Goal: Task Accomplishment & Management: Complete application form

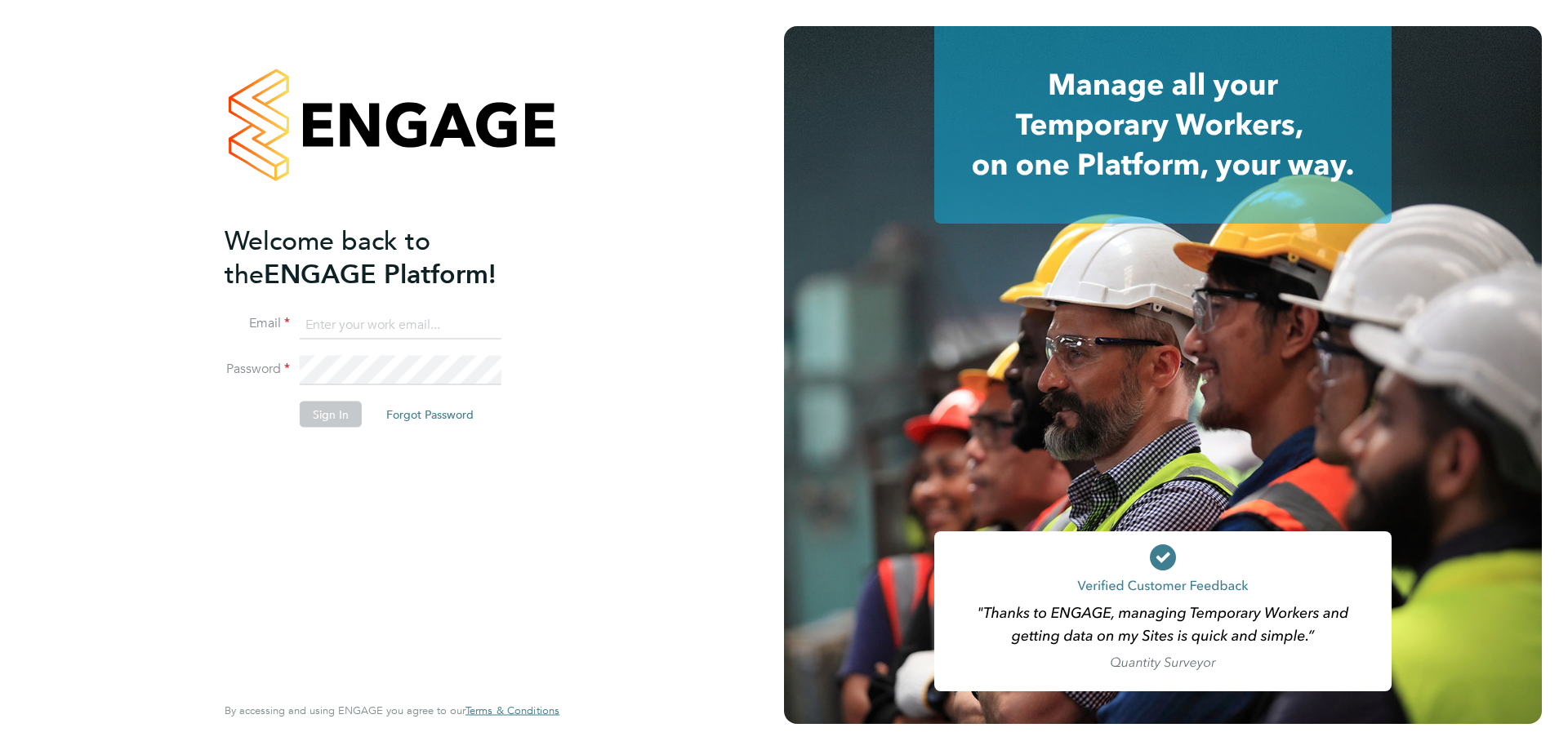
type input "amy.garcia@danielowen.co.uk"
click at [317, 411] on button "Sign In" at bounding box center [330, 414] width 62 height 26
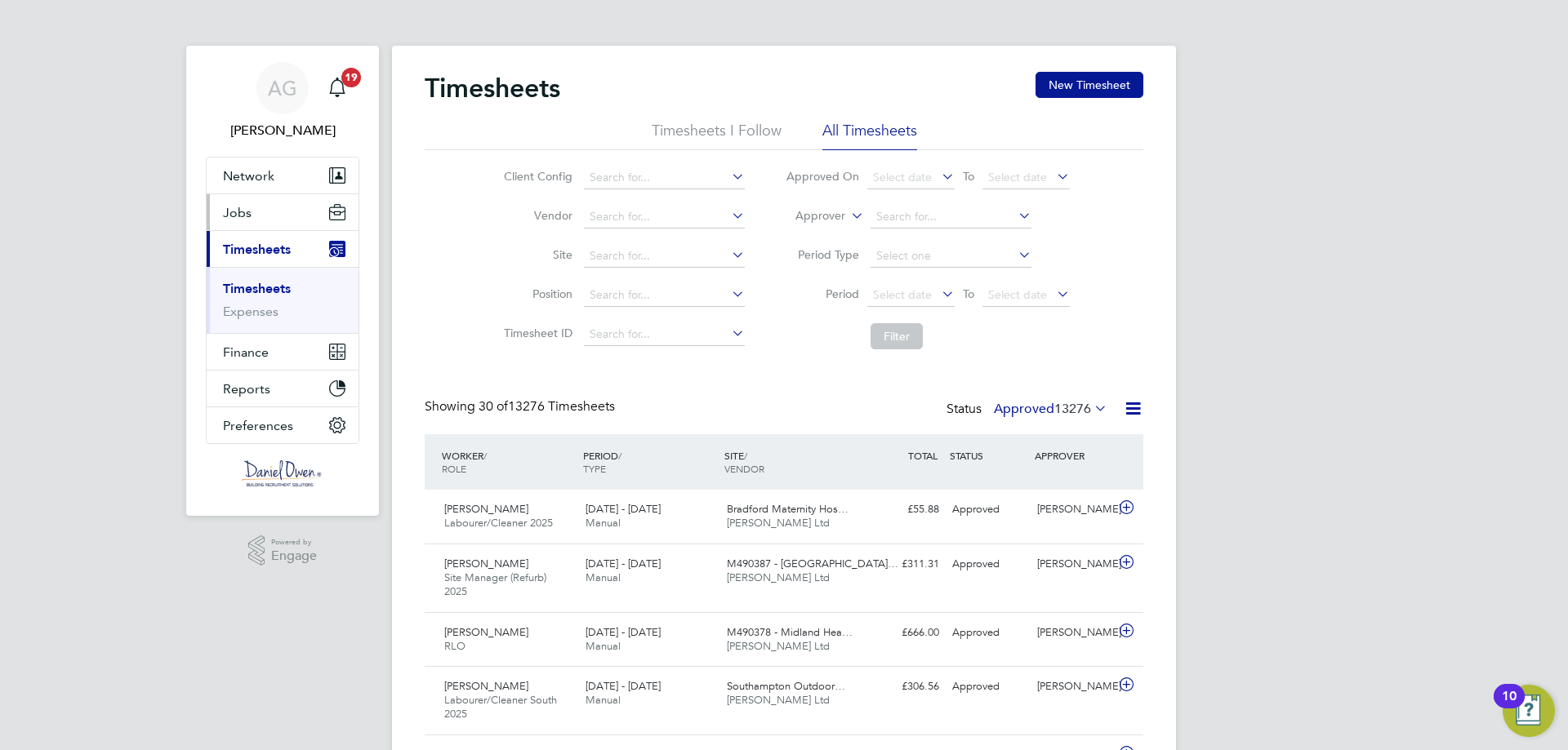
click at [245, 225] on button "Jobs" at bounding box center [282, 212] width 151 height 36
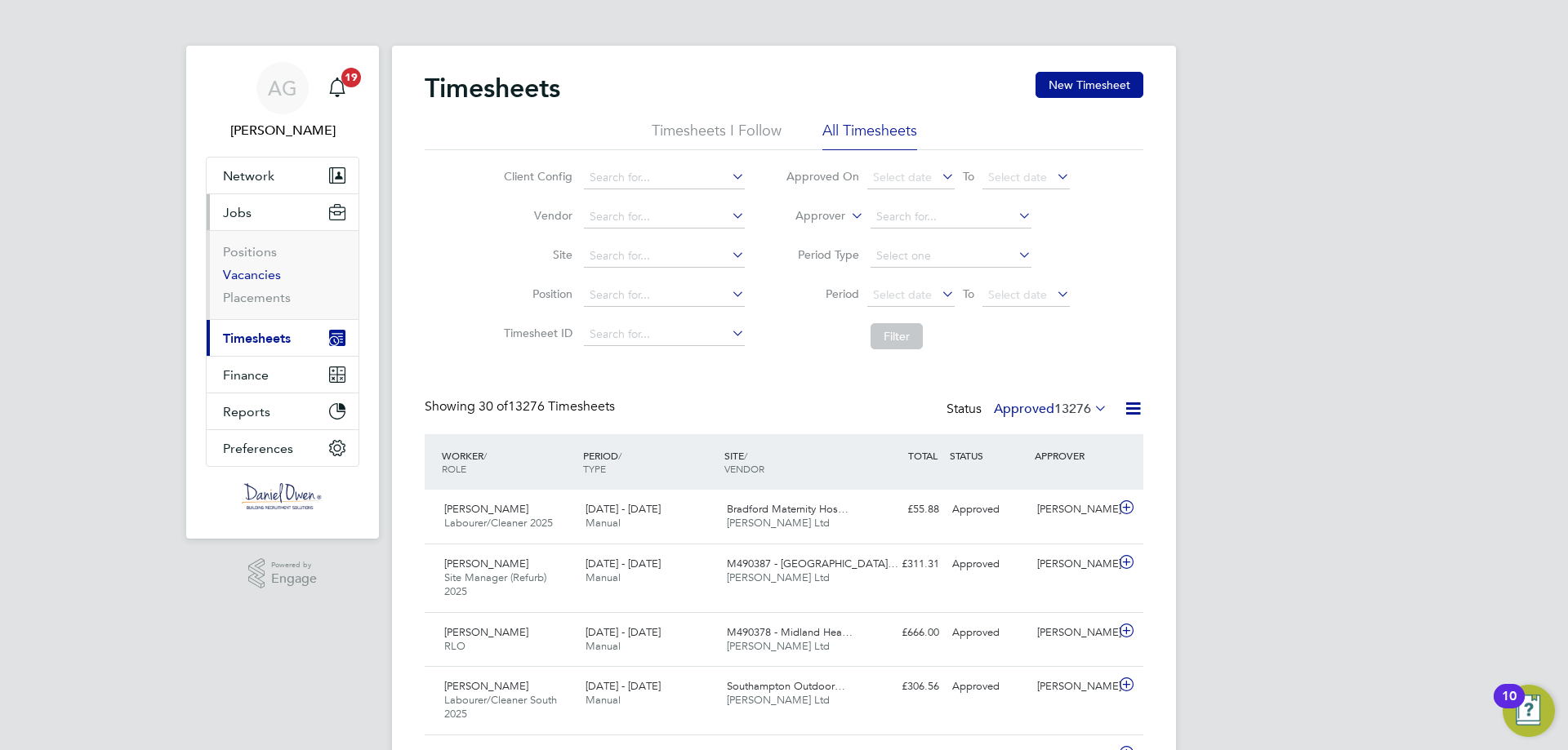
click at [252, 270] on link "Vacancies" at bounding box center [252, 274] width 58 height 16
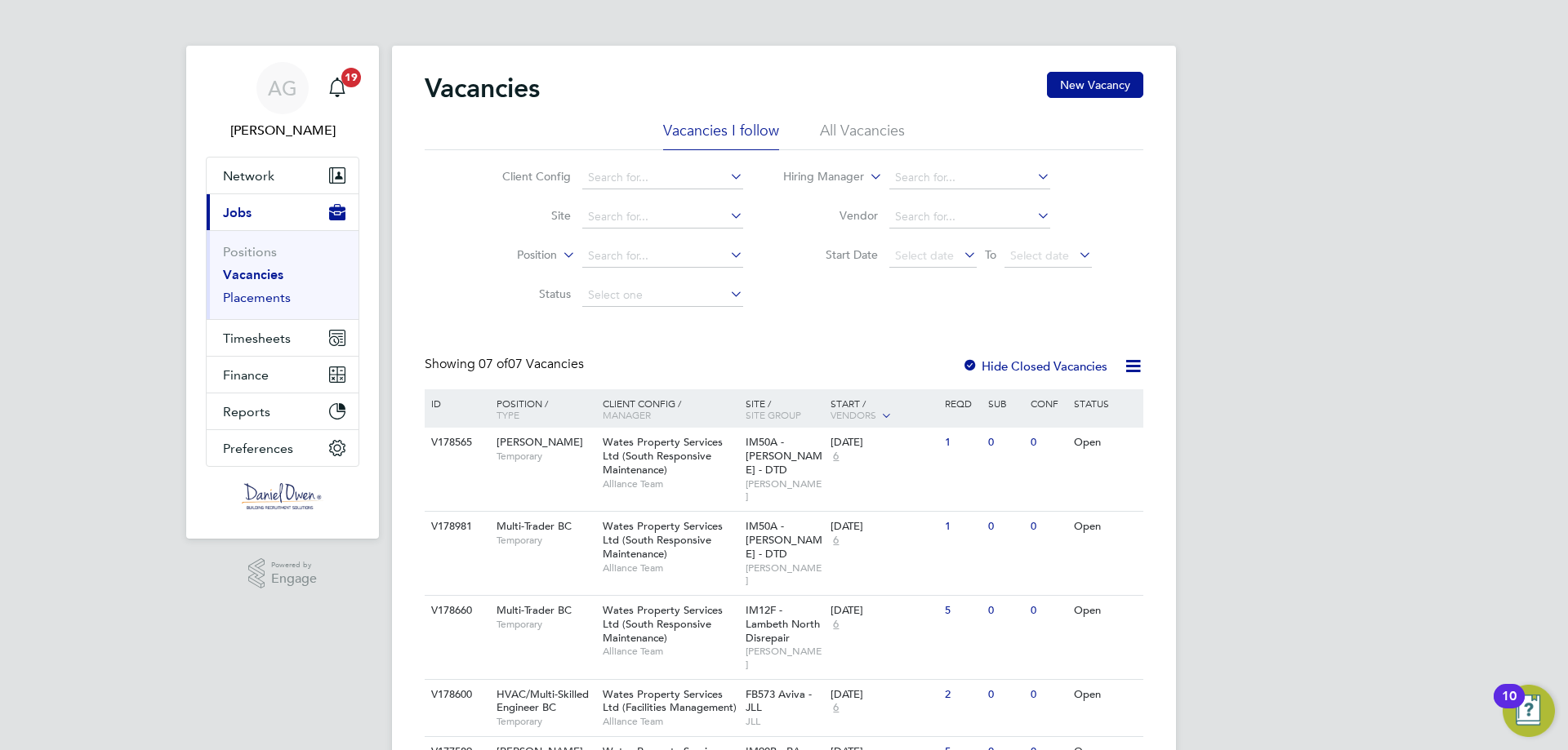
click at [275, 296] on link "Placements" at bounding box center [257, 298] width 67 height 16
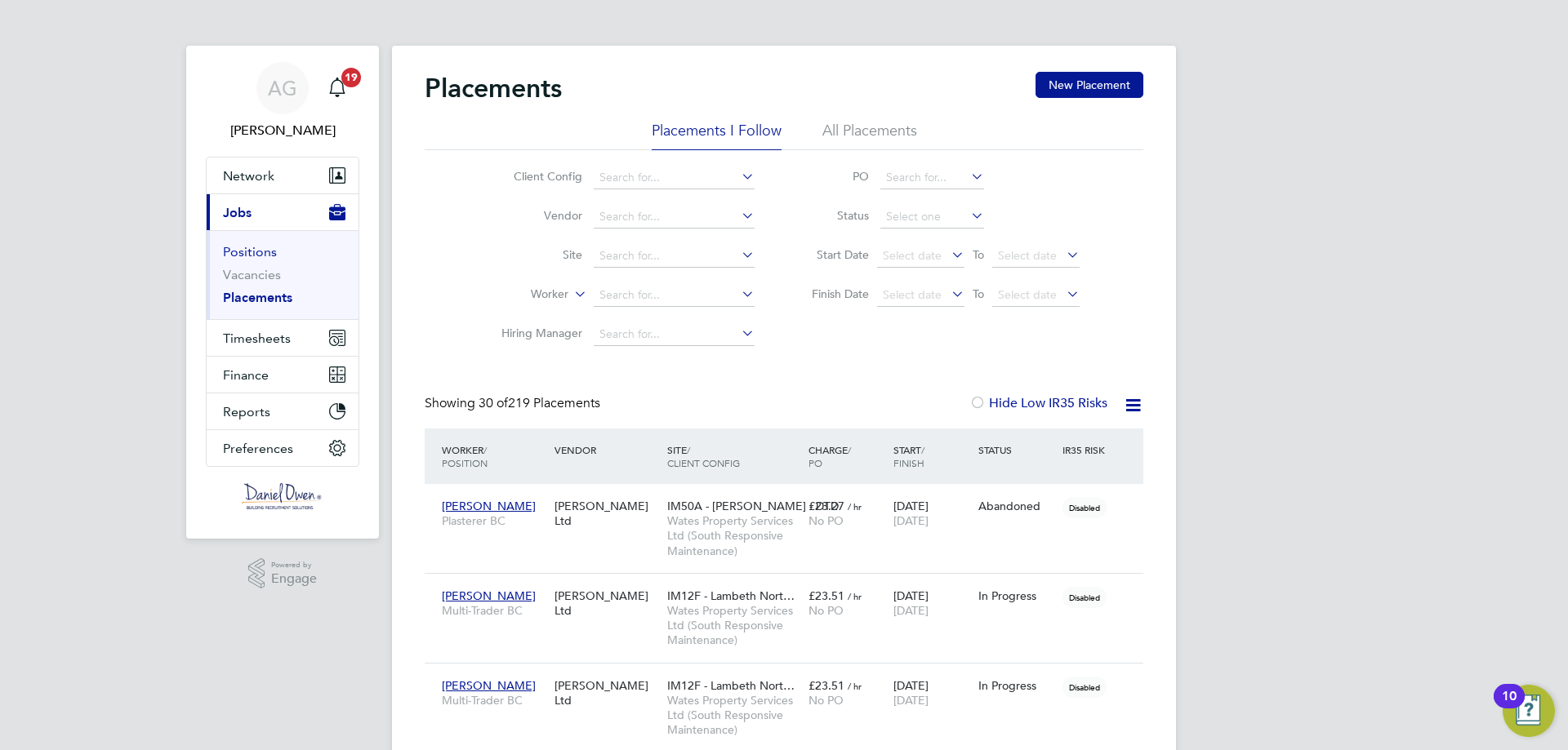
click at [263, 253] on link "Positions" at bounding box center [250, 252] width 54 height 16
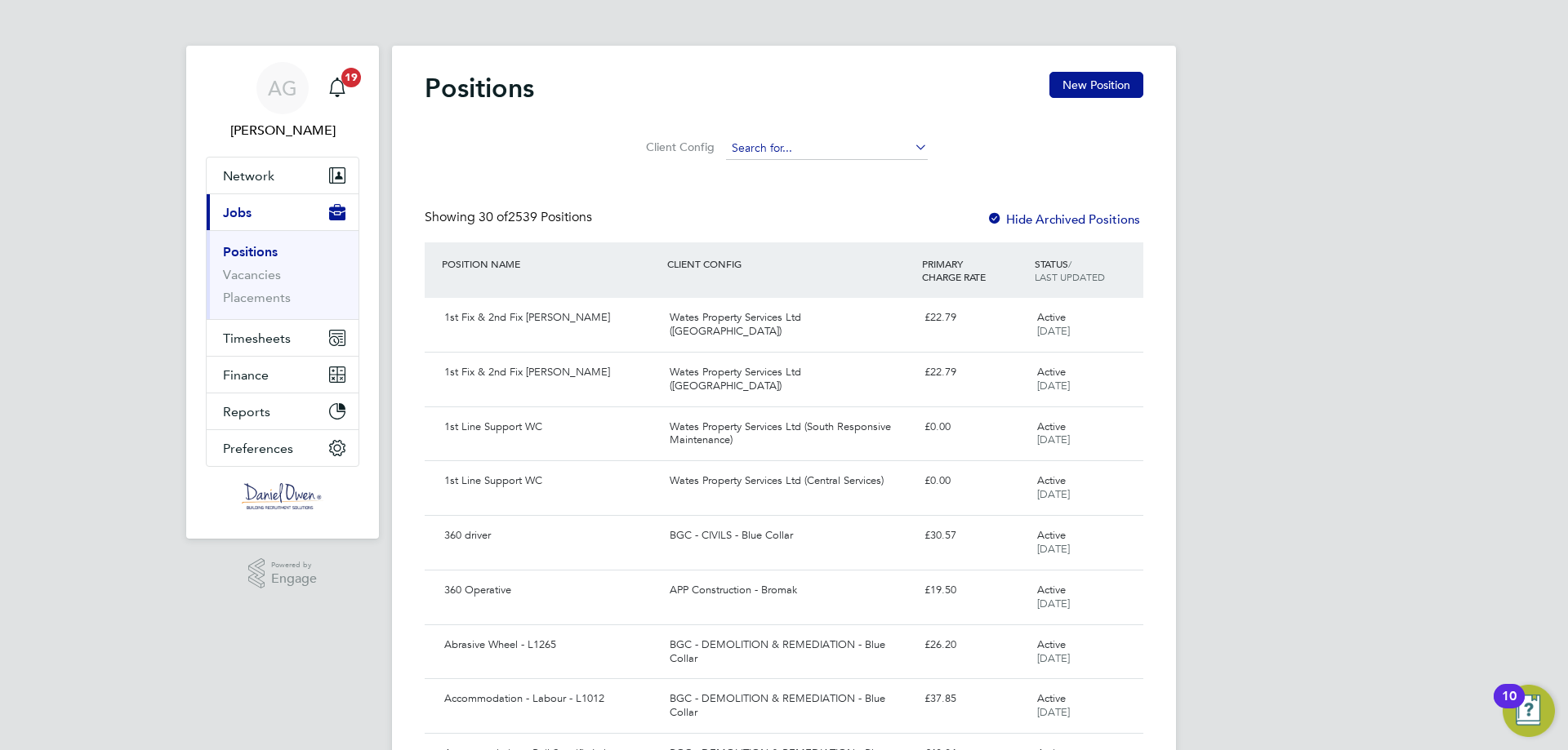
click at [749, 153] on input at bounding box center [827, 149] width 202 height 23
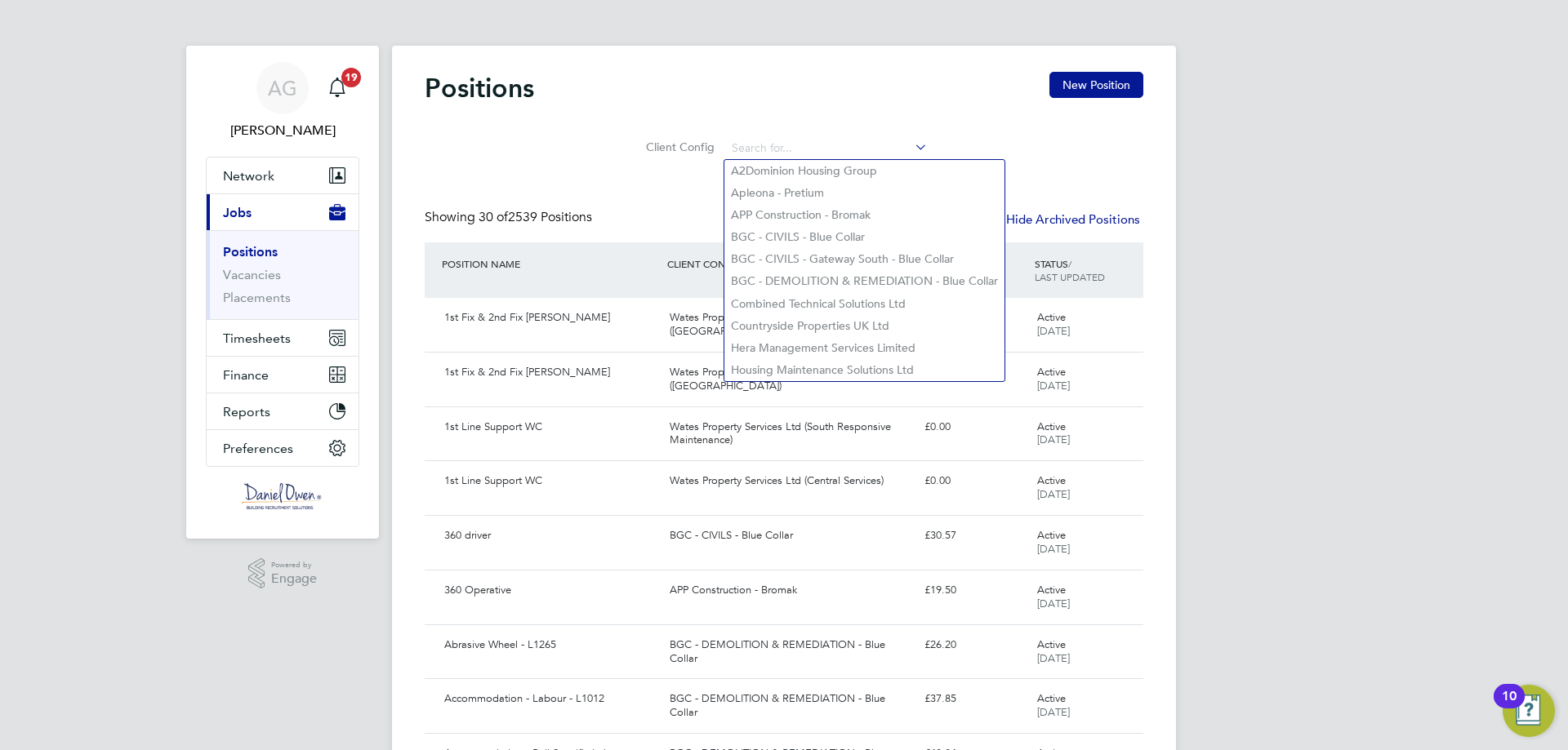
click at [587, 106] on div "Positions New Position" at bounding box center [783, 96] width 718 height 49
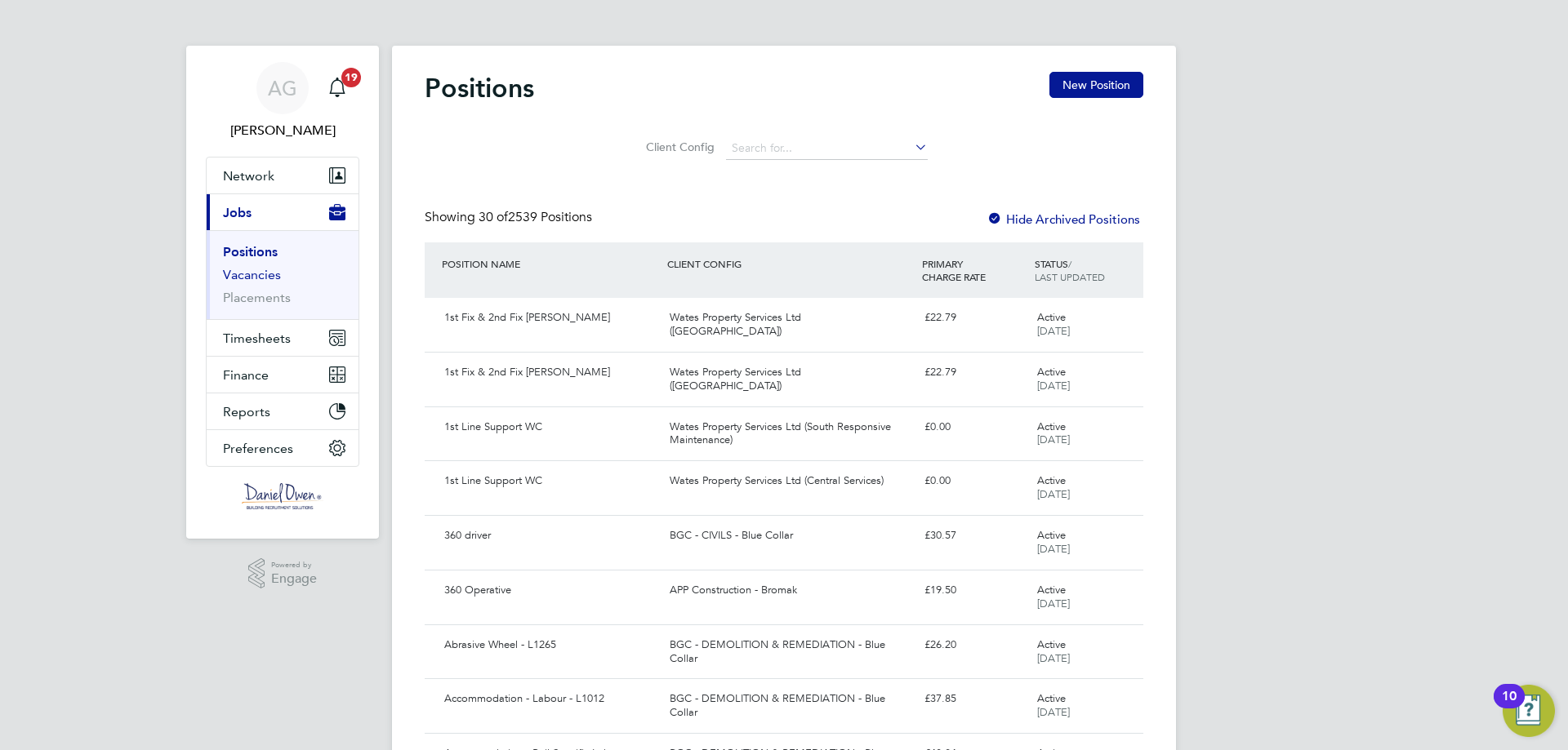
click at [242, 274] on link "Vacancies" at bounding box center [252, 274] width 58 height 16
